Goal: Task Accomplishment & Management: Manage account settings

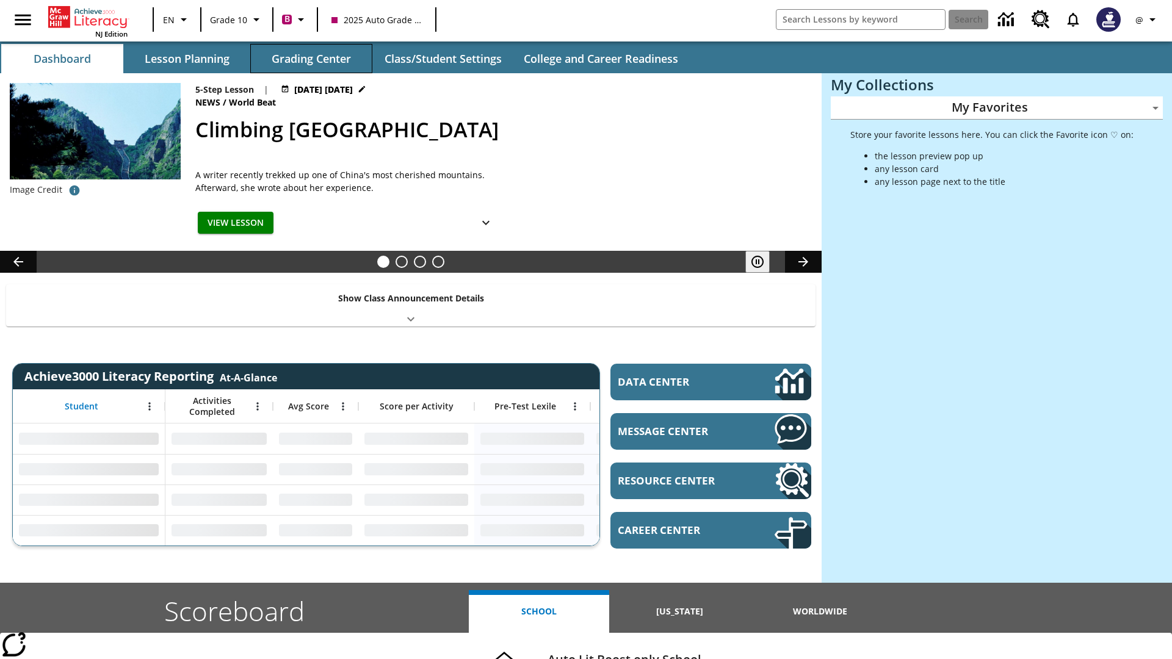
click at [311, 59] on button "Grading Center" at bounding box center [311, 58] width 122 height 29
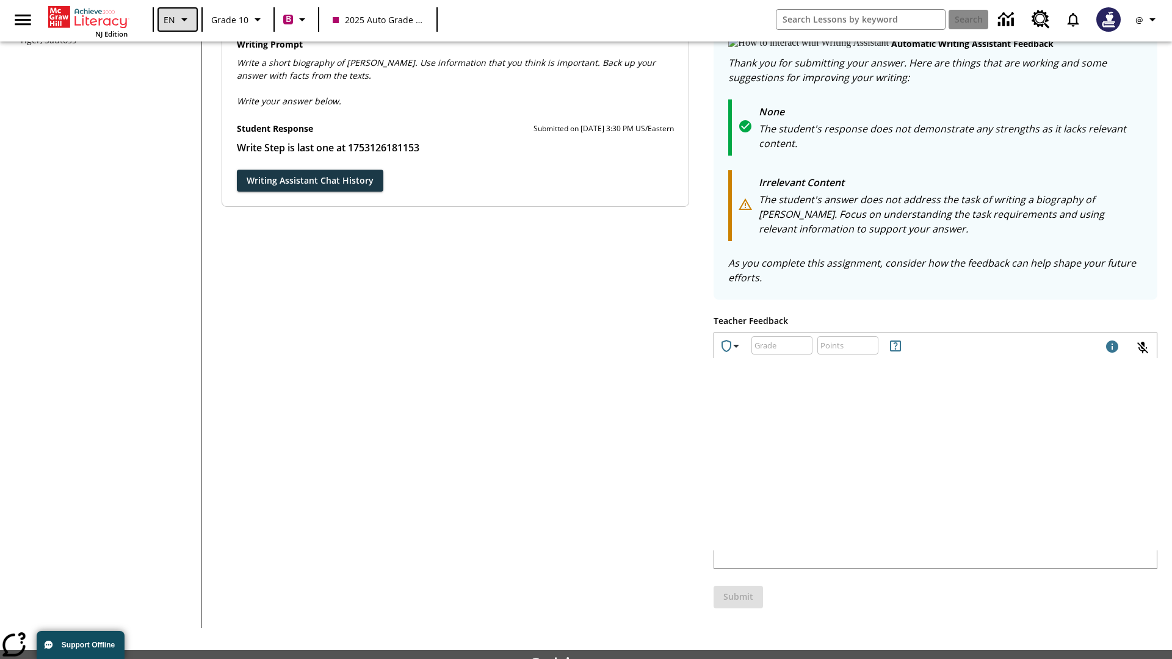
click at [177, 20] on icon "Language: EN, Select a language" at bounding box center [184, 19] width 15 height 15
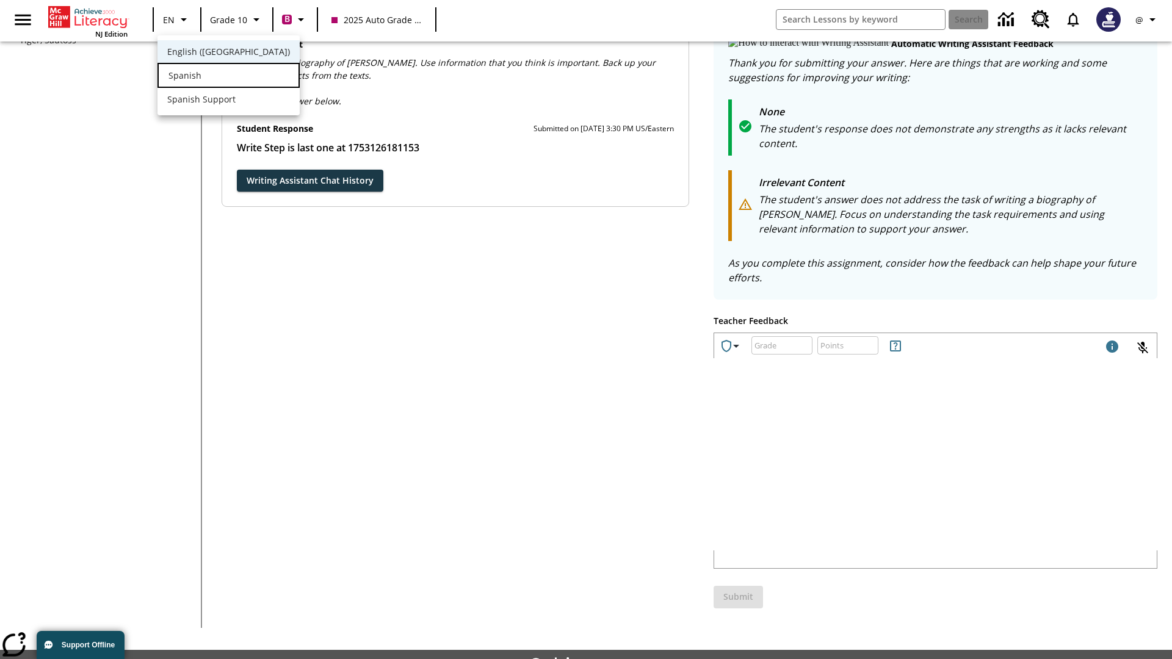
click at [203, 76] on div "Spanish" at bounding box center [229, 75] width 142 height 25
